Goal: Task Accomplishment & Management: Use online tool/utility

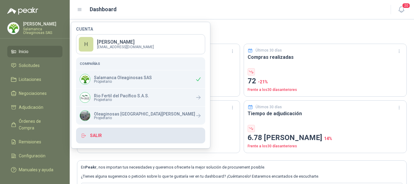
click at [96, 133] on button "Salir" at bounding box center [140, 136] width 129 height 16
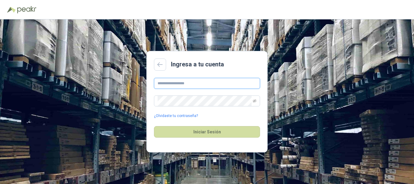
click at [203, 82] on input "text" at bounding box center [207, 83] width 106 height 11
type input "**********"
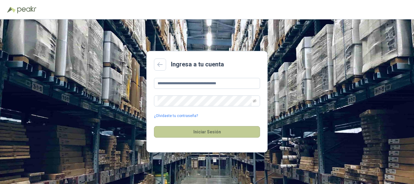
click at [213, 133] on button "Iniciar Sesión" at bounding box center [207, 132] width 106 height 12
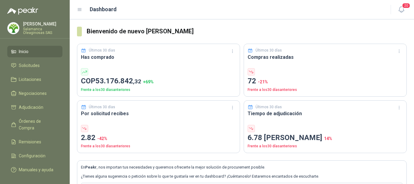
click at [44, 28] on p "Salamanca Oleaginosas SAS" at bounding box center [42, 30] width 39 height 7
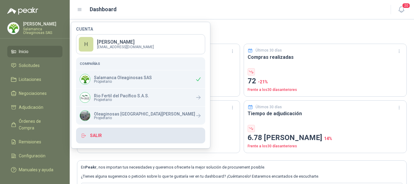
click at [95, 135] on button "Salir" at bounding box center [140, 136] width 129 height 16
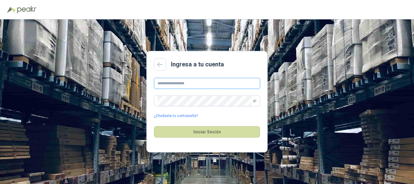
click at [196, 85] on input "text" at bounding box center [207, 83] width 106 height 11
type input "**********"
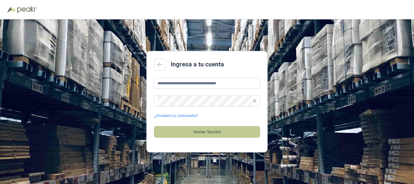
click at [202, 133] on button "Iniciar Sesión" at bounding box center [207, 132] width 106 height 12
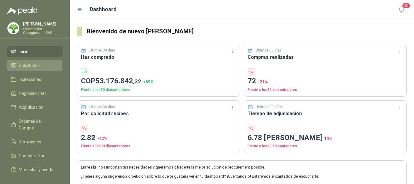
click at [32, 63] on span "Solicitudes" at bounding box center [29, 65] width 21 height 7
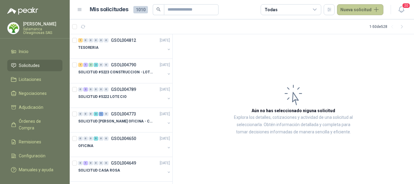
click at [367, 6] on button "Nueva solicitud" at bounding box center [360, 9] width 46 height 11
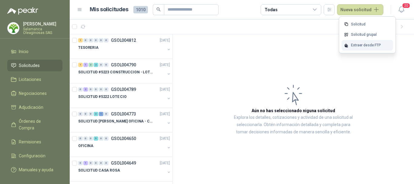
click at [362, 43] on div "Extraer desde FTP" at bounding box center [366, 45] width 51 height 11
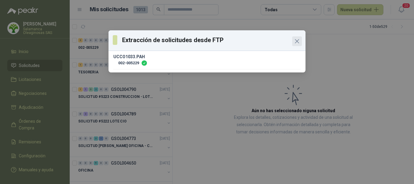
click at [297, 41] on icon "Close" at bounding box center [297, 41] width 4 height 4
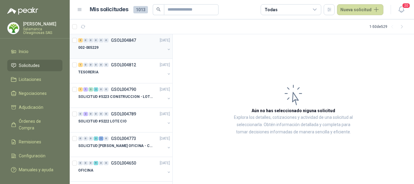
click at [112, 43] on div "3 0 0 0 0 0 GSOL004847 [DATE]" at bounding box center [124, 40] width 93 height 7
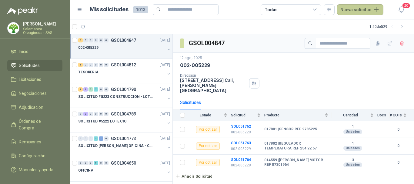
click at [359, 11] on button "Nueva solicitud" at bounding box center [360, 9] width 46 height 11
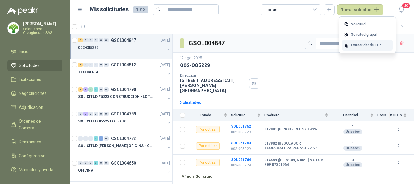
click at [359, 45] on div "Extraer desde FTP" at bounding box center [366, 45] width 51 height 11
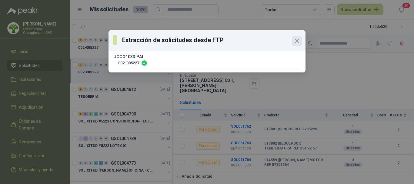
click at [300, 39] on icon "Close" at bounding box center [296, 41] width 7 height 7
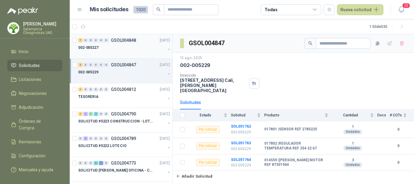
click at [122, 50] on div "002-005227" at bounding box center [121, 47] width 87 height 7
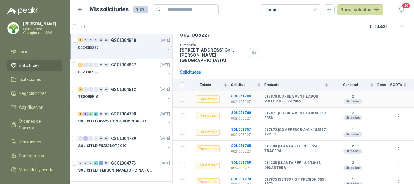
scroll to position [58, 0]
